Goal: Find specific page/section

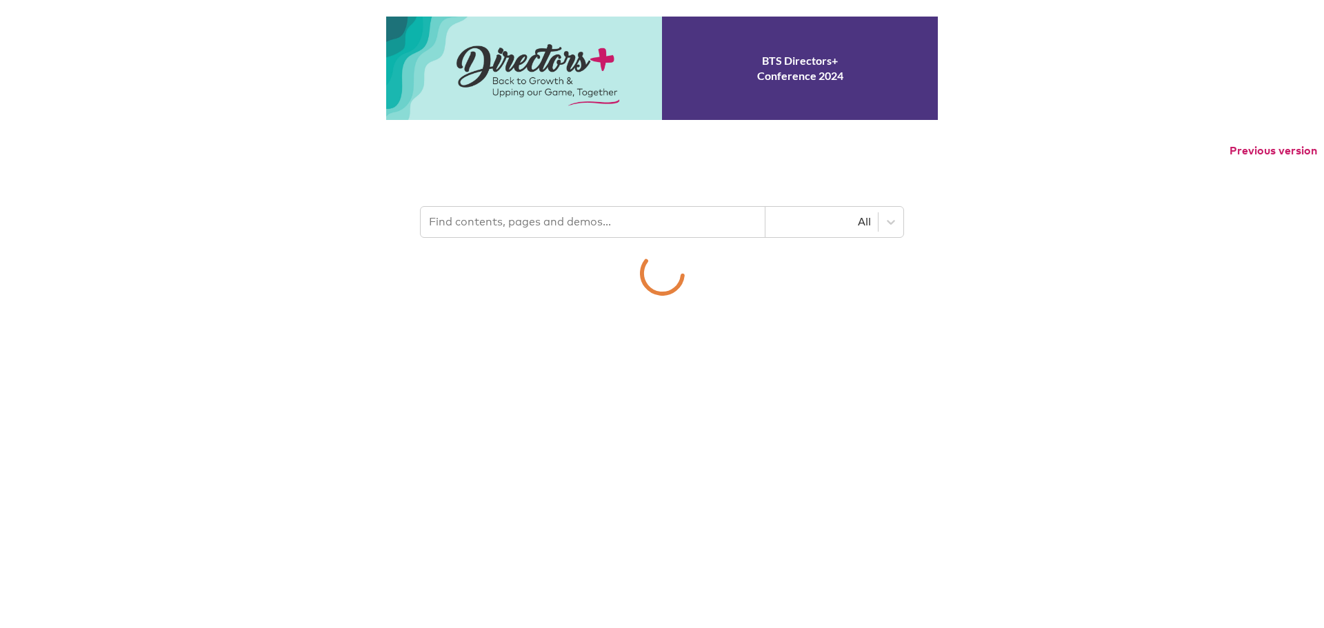
click at [509, 165] on p "Previous version" at bounding box center [662, 150] width 1324 height 29
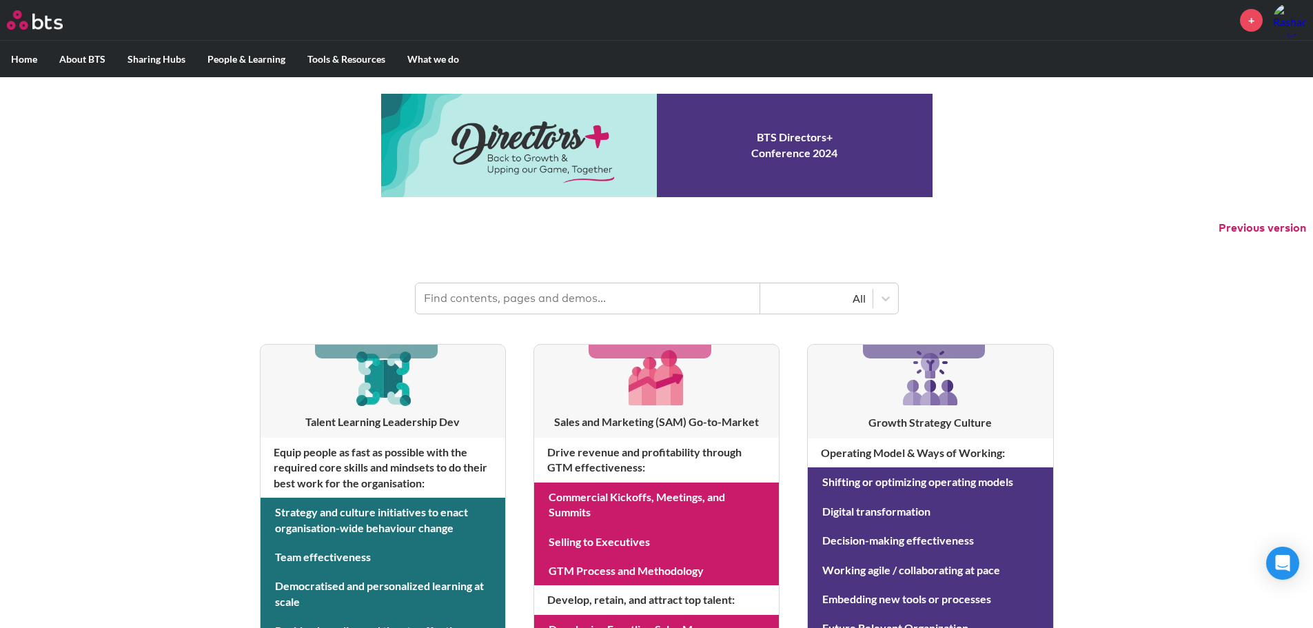
click at [469, 305] on input "text" at bounding box center [588, 298] width 345 height 30
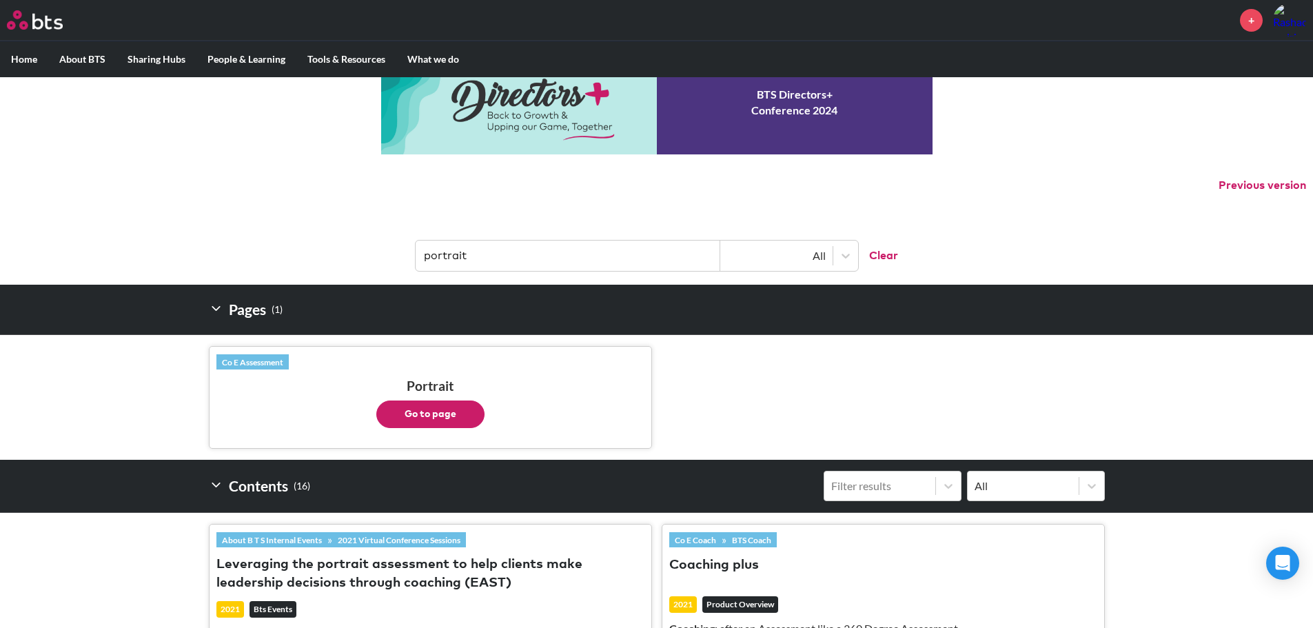
scroll to position [138, 0]
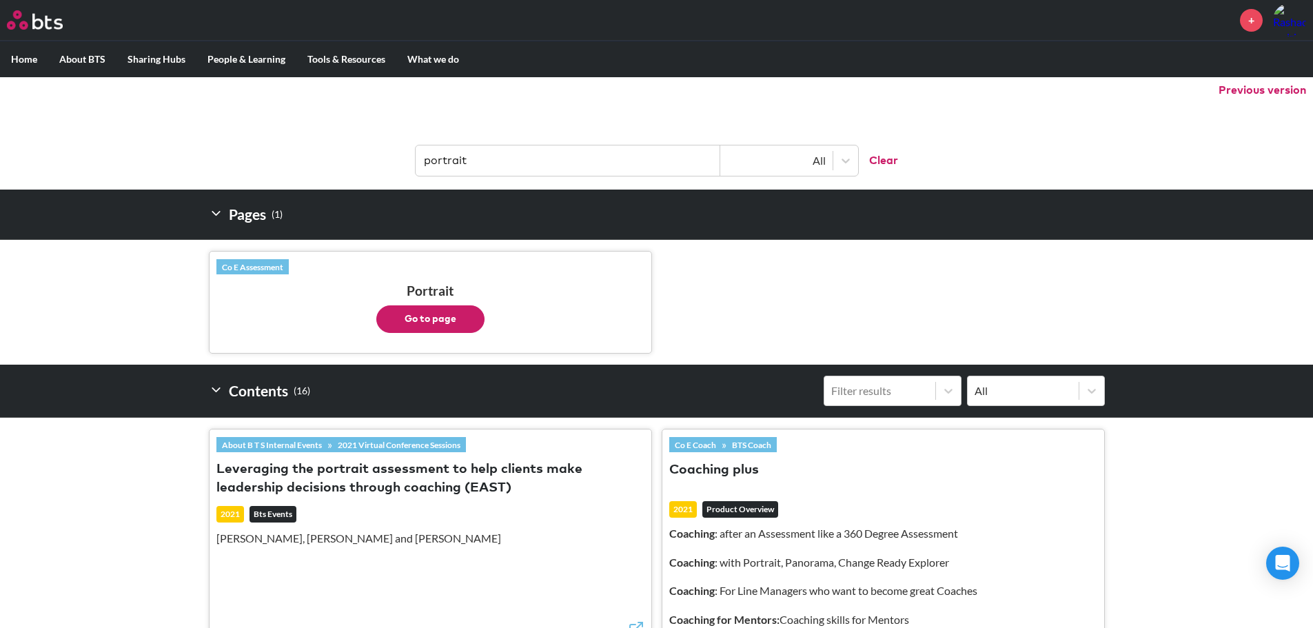
type input "portrait"
click at [448, 315] on button "Go to page" at bounding box center [430, 319] width 108 height 28
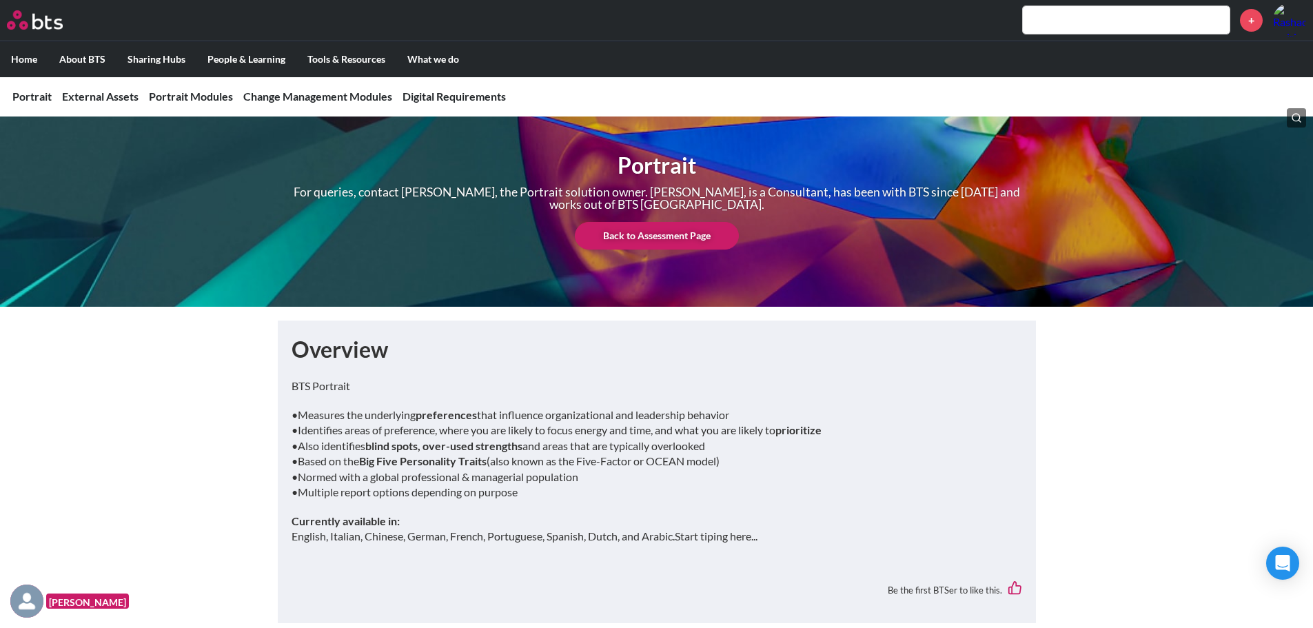
scroll to position [69, 0]
